Goal: Find specific page/section: Find specific page/section

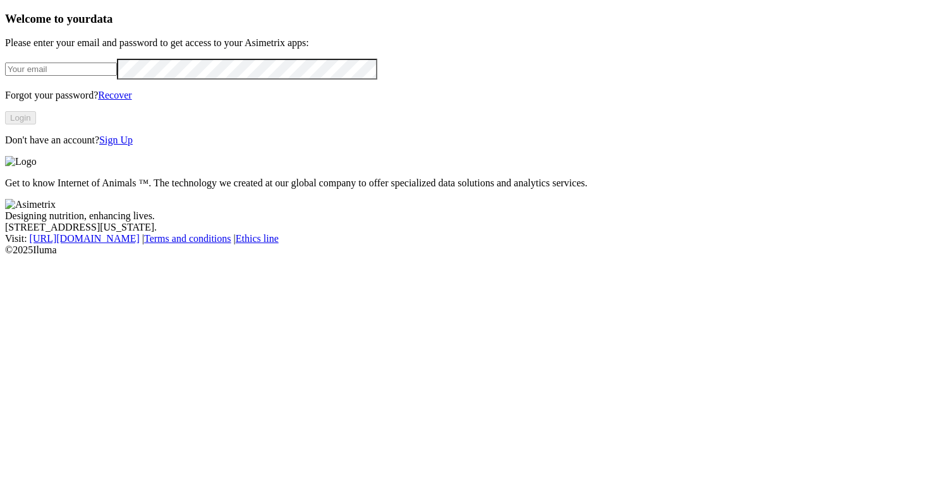
type input "sebastian.villegas@premexcorp.com"
click at [36, 125] on button "Login" at bounding box center [20, 117] width 31 height 13
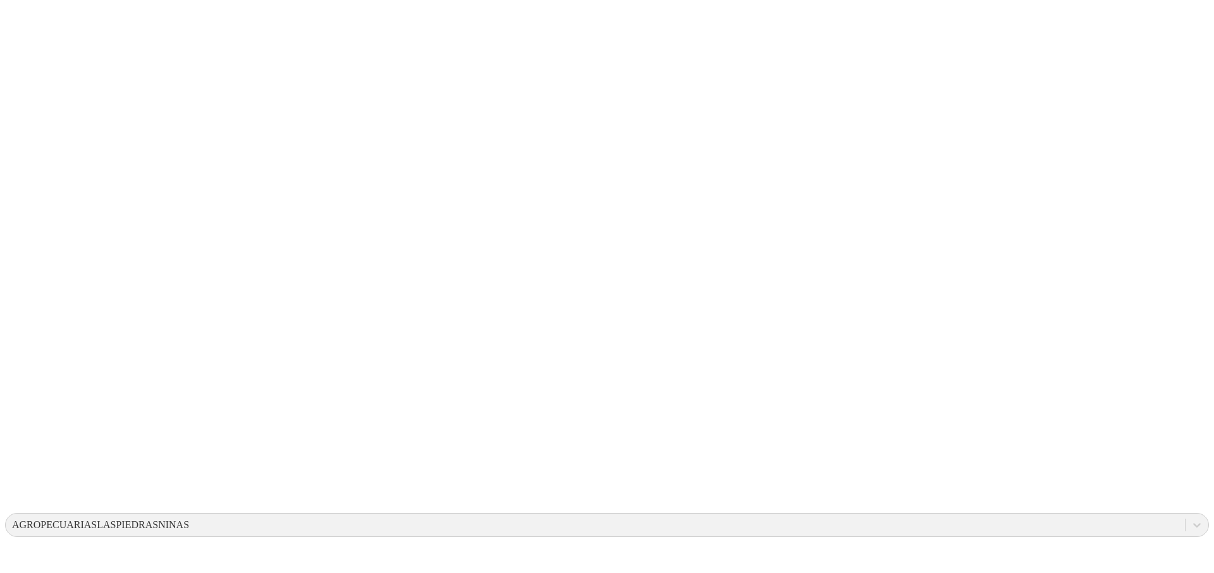
drag, startPoint x: 278, startPoint y: 236, endPoint x: 374, endPoint y: 288, distance: 108.9
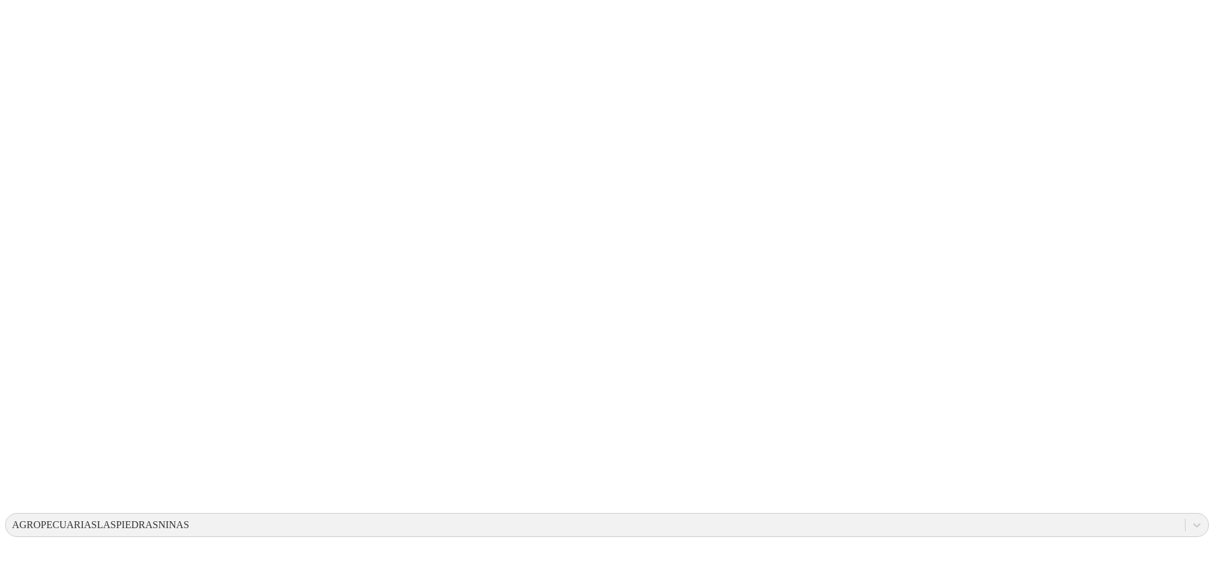
drag, startPoint x: 572, startPoint y: 233, endPoint x: 694, endPoint y: 314, distance: 145.9
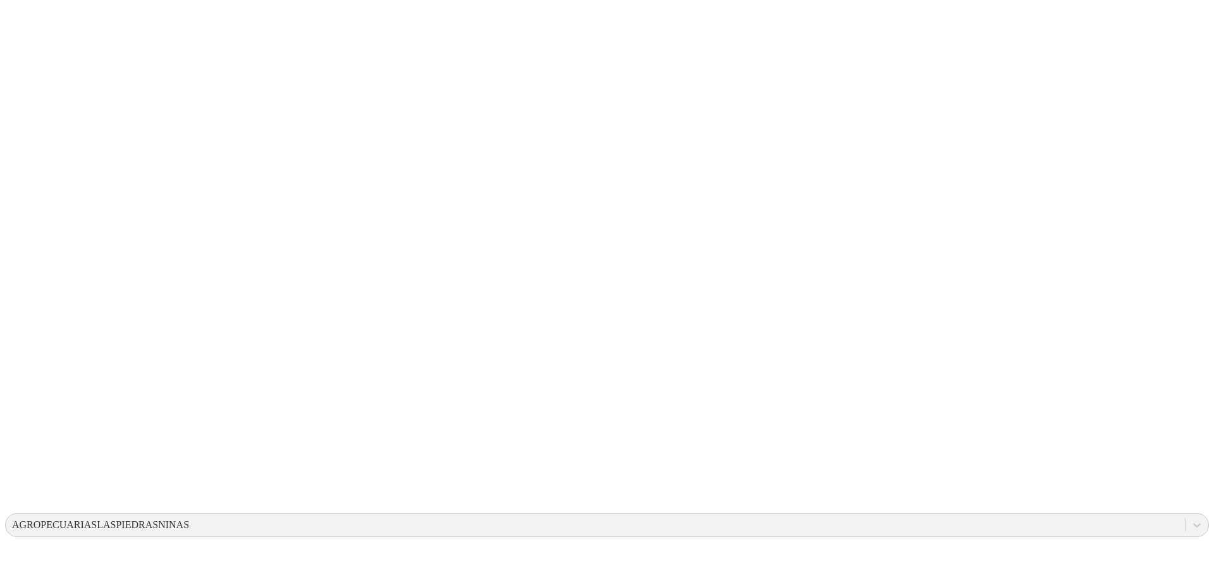
click at [189, 520] on div "AGROPECUARIASLASPIEDRASNINAS" at bounding box center [100, 525] width 177 height 11
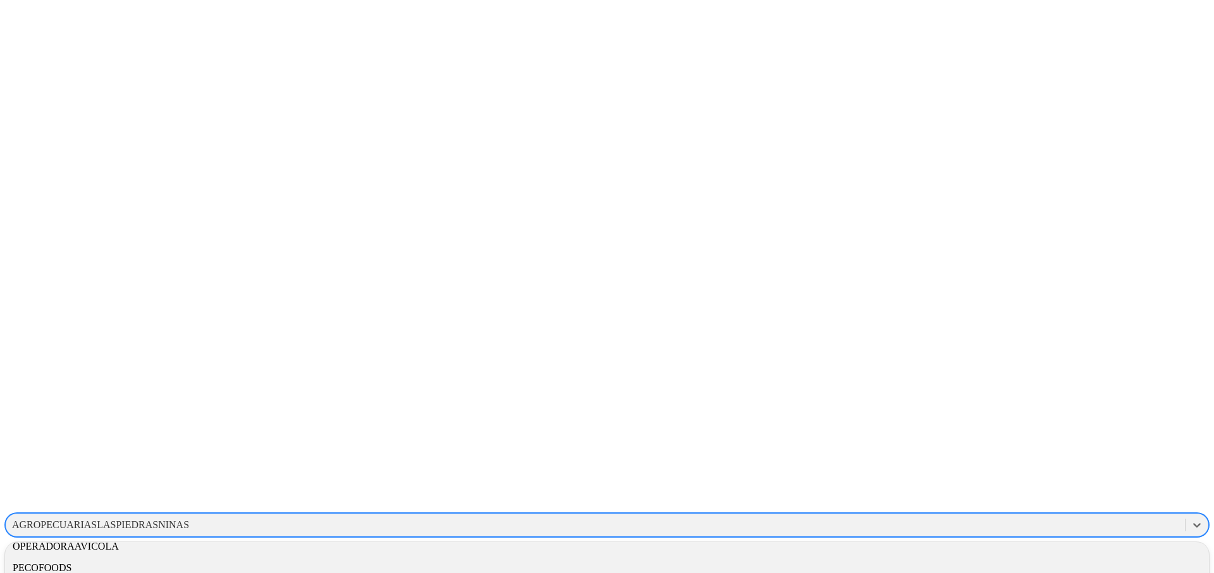
scroll to position [631, 0]
click at [1035, 537] on div "OPERADORAAVICOLA" at bounding box center [607, 547] width 1204 height 21
click at [118, 520] on div "OPERADORAAVICOLA" at bounding box center [65, 525] width 106 height 11
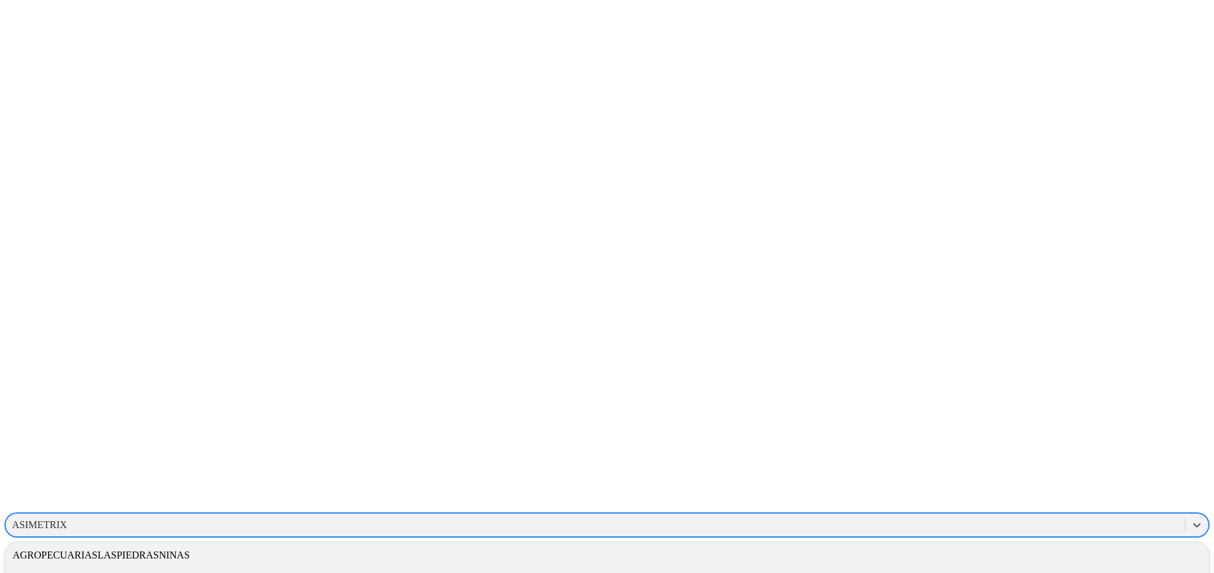
click at [991, 516] on div "ASIMETRIX" at bounding box center [595, 525] width 1179 height 19
click at [1051, 566] on div "ALIAR" at bounding box center [607, 576] width 1204 height 21
